Goal: Task Accomplishment & Management: Use online tool/utility

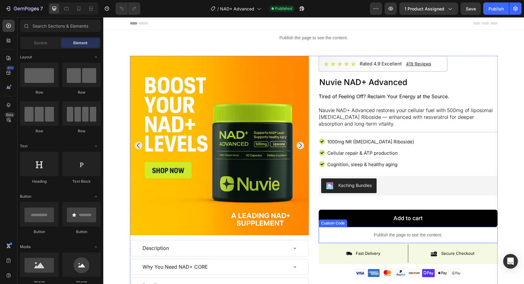
click at [388, 236] on p "Publish the page to see the content." at bounding box center [408, 234] width 179 height 6
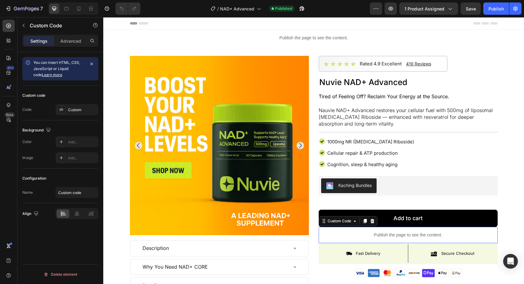
click at [388, 236] on p "Publish the page to see the content." at bounding box center [408, 234] width 179 height 6
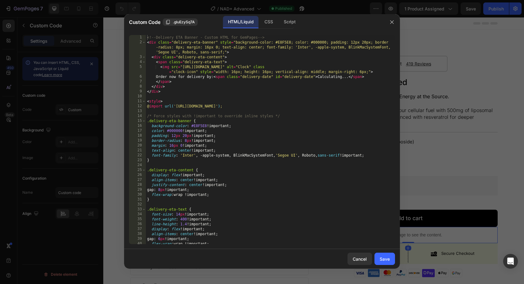
click at [327, 185] on div "<!-- Delivery ETA Banner - Custom HTML for GemPages --> < div class = "delivery…" at bounding box center [270, 144] width 249 height 219
type textarea "</script>"
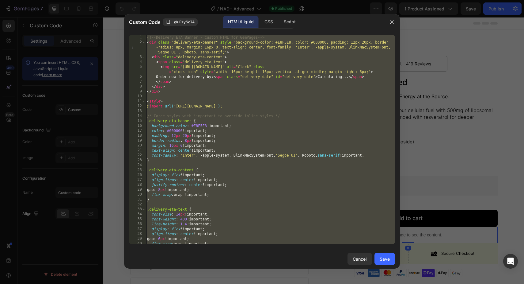
paste textarea
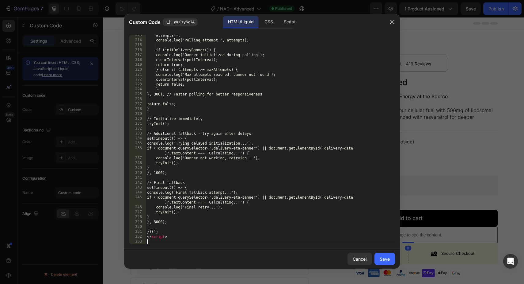
scroll to position [1052, 0]
click at [385, 260] on div "Save" at bounding box center [385, 258] width 10 height 6
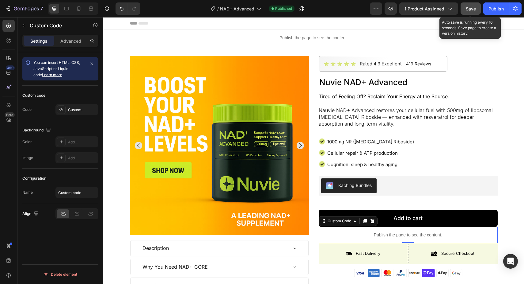
click at [469, 8] on span "Save" at bounding box center [471, 8] width 10 height 5
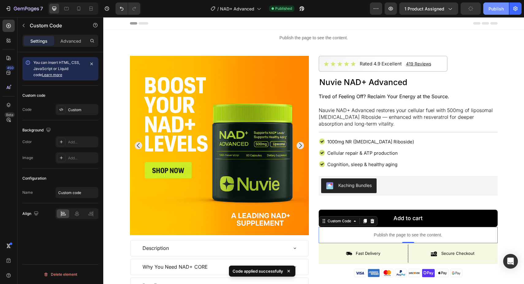
click at [492, 9] on div "Publish" at bounding box center [496, 9] width 15 height 6
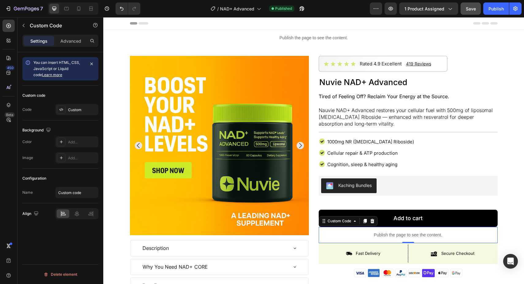
click at [178, 11] on div "/ NAD+ Advanced Published" at bounding box center [257, 8] width 225 height 12
